Goal: Task Accomplishment & Management: Use online tool/utility

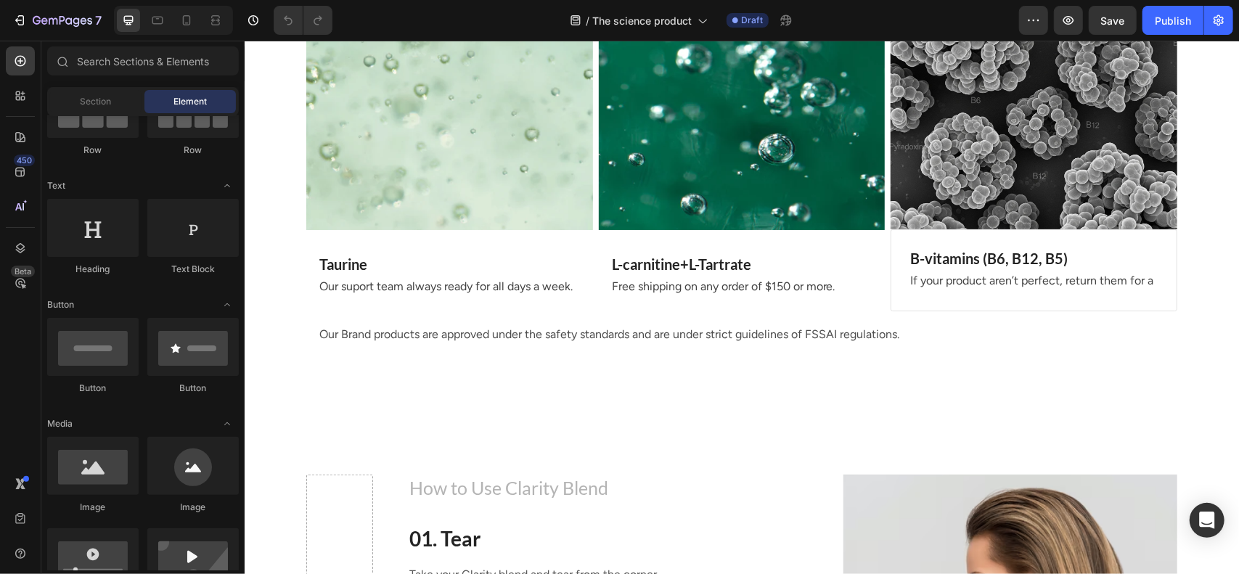
scroll to position [1183, 0]
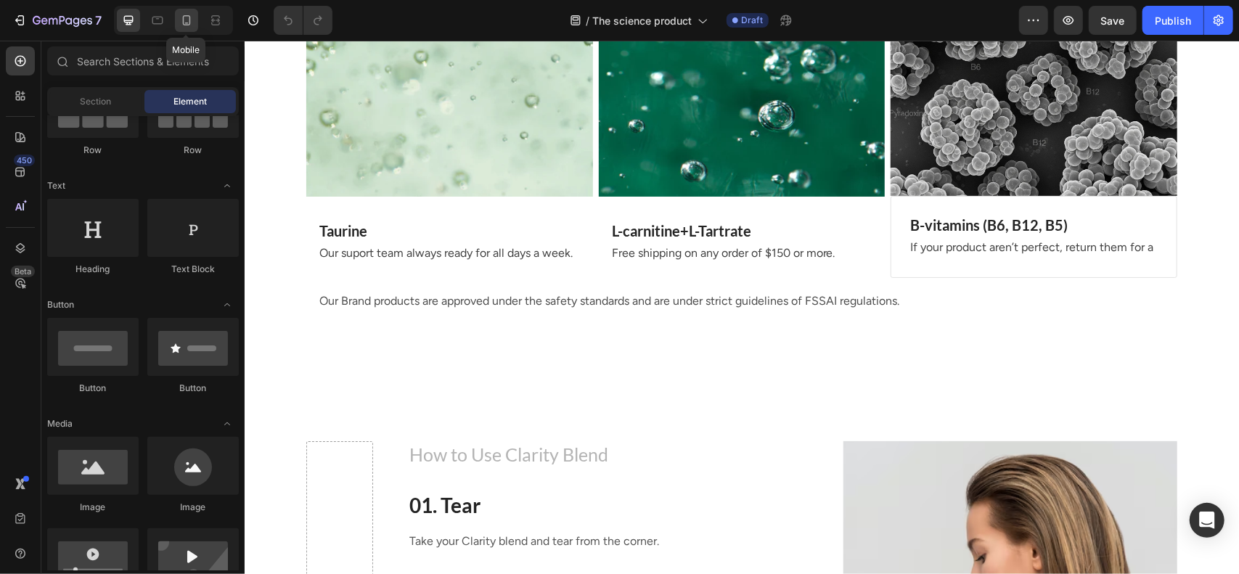
click at [189, 13] on icon at bounding box center [186, 20] width 15 height 15
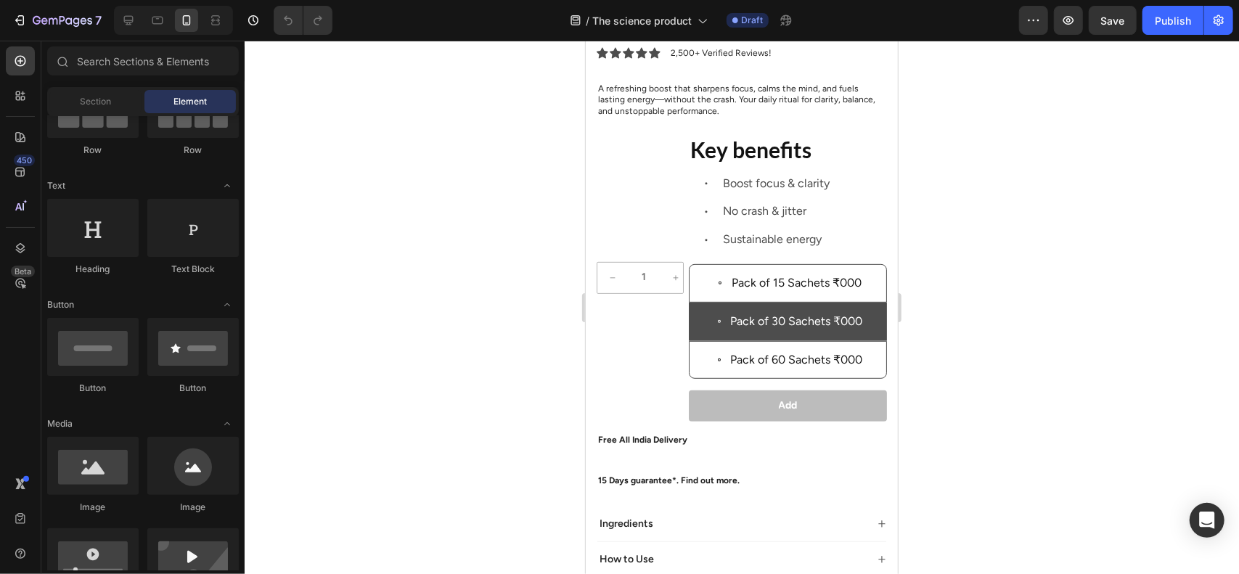
scroll to position [387, 0]
click at [118, 22] on div at bounding box center [128, 20] width 23 height 23
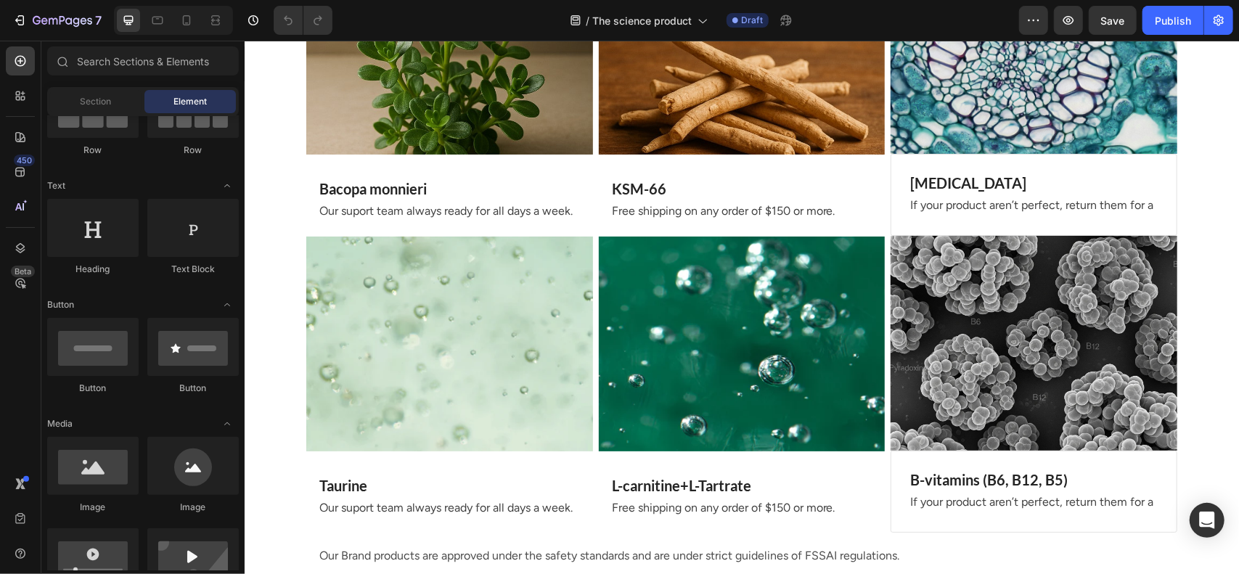
scroll to position [1099, 0]
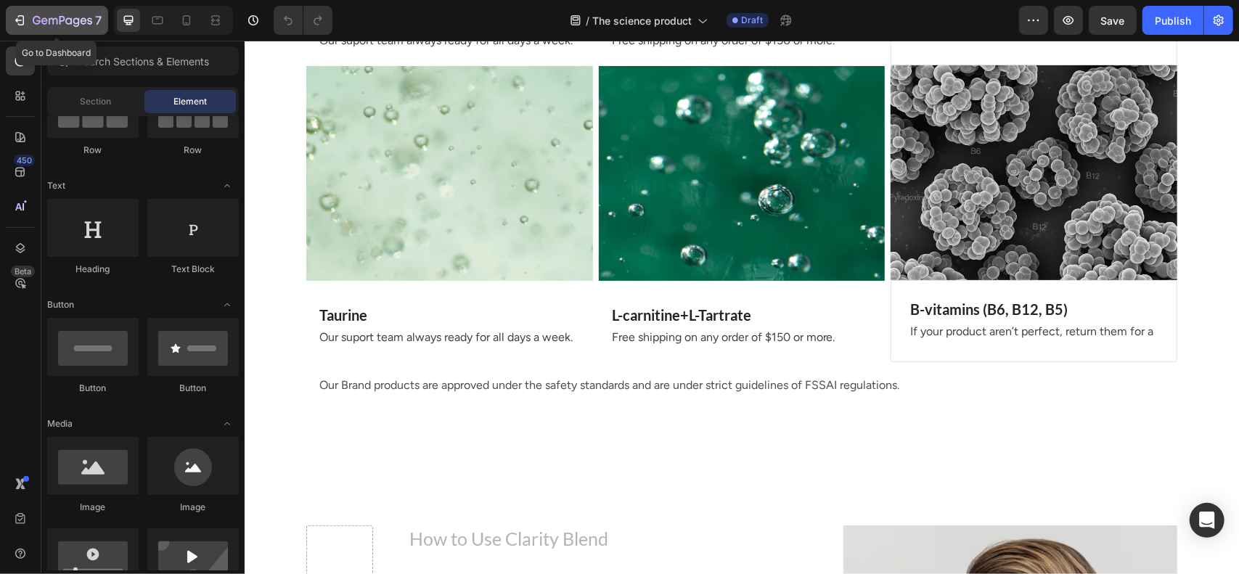
click at [44, 33] on button "7" at bounding box center [57, 20] width 102 height 29
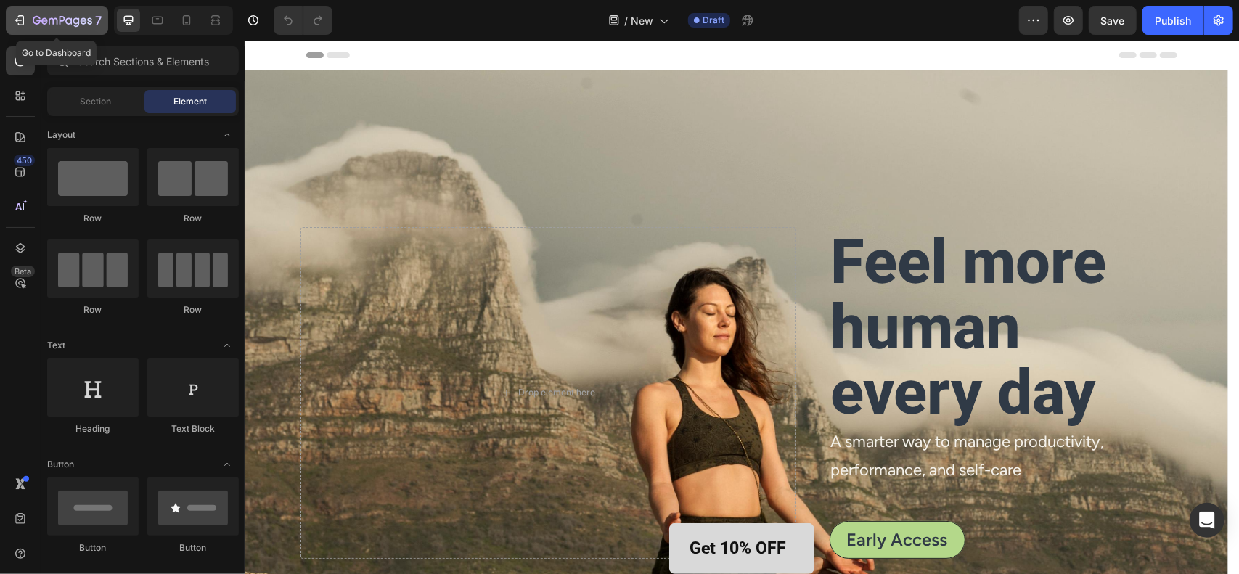
click at [66, 20] on icon "button" at bounding box center [68, 20] width 7 height 7
